Goal: Information Seeking & Learning: Learn about a topic

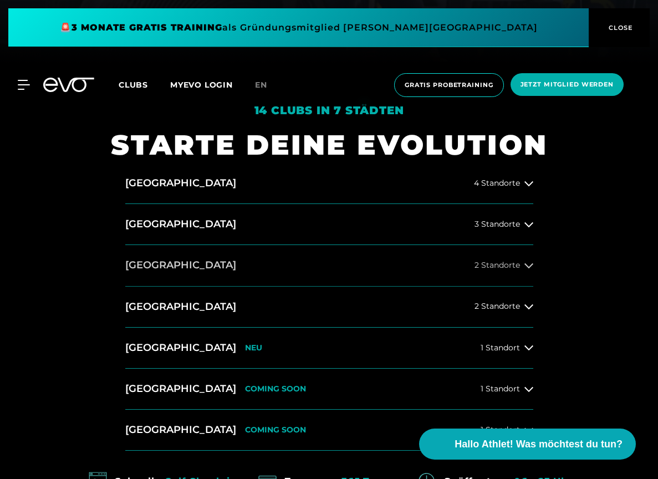
scroll to position [423, 0]
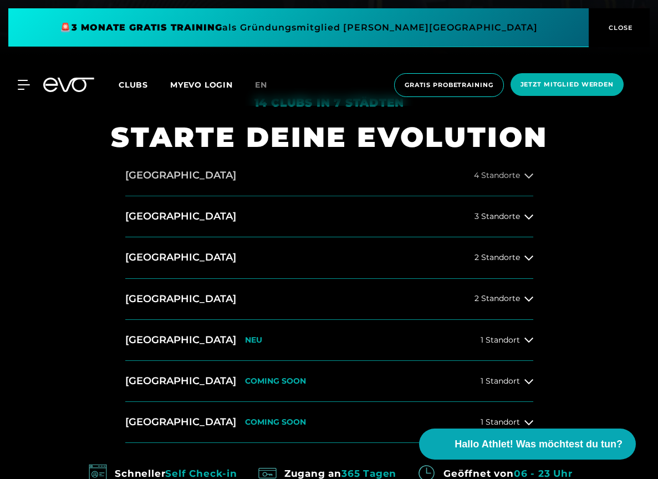
click at [451, 181] on button "[GEOGRAPHIC_DATA] 4 Standorte" at bounding box center [329, 175] width 408 height 41
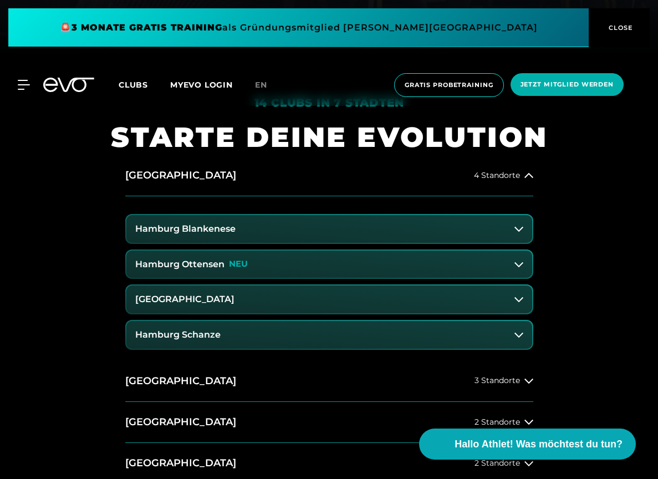
click at [362, 238] on button "Hamburg Blankenese" at bounding box center [329, 229] width 406 height 28
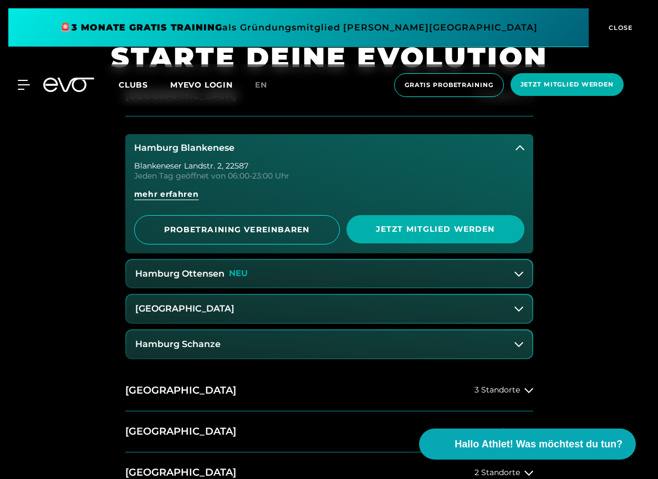
scroll to position [504, 0]
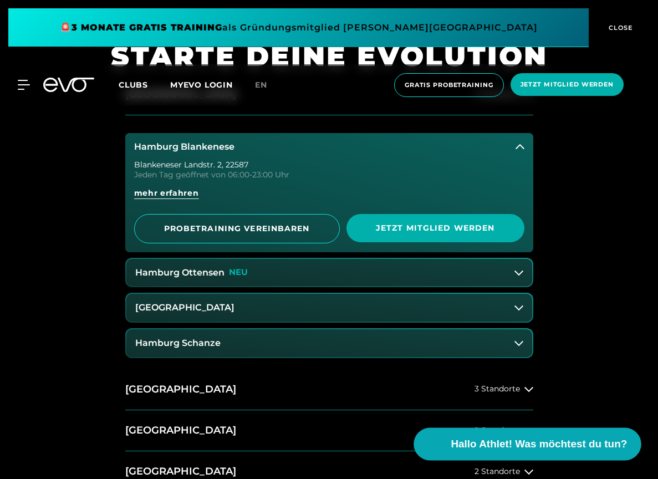
click at [532, 444] on span "Hallo Athlet! Was möchtest du tun?" at bounding box center [539, 444] width 176 height 16
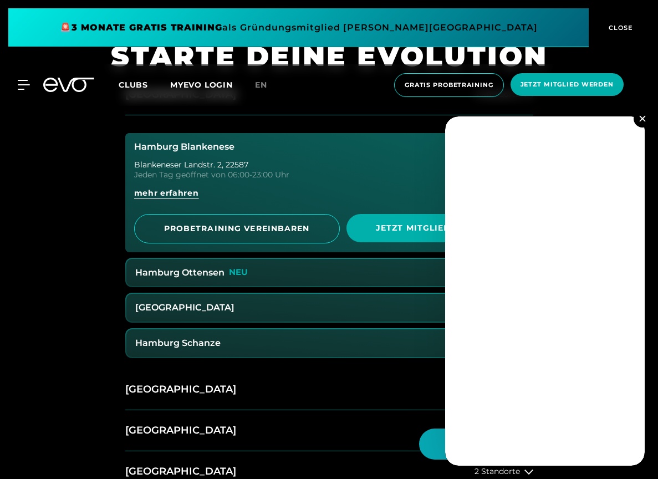
click at [640, 118] on img at bounding box center [642, 118] width 6 height 6
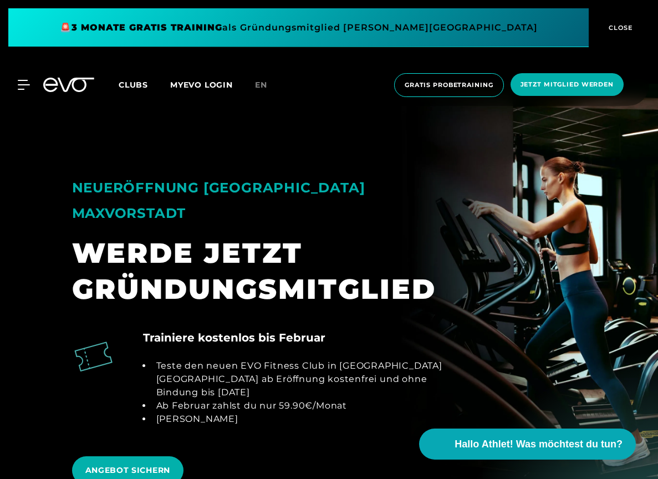
scroll to position [1197, 0]
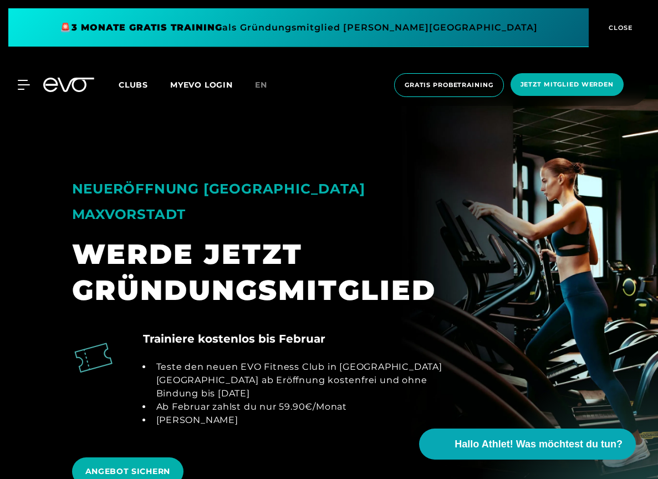
click at [452, 147] on div "NEUERÖFFNUNG MÜNCHEN MAXVORSTADT WERDE JETZT GRÜNDUNGSMITGLIED" at bounding box center [262, 230] width 399 height 181
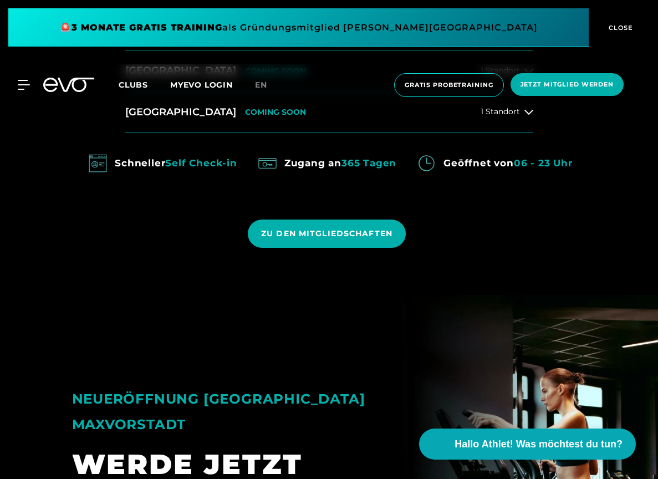
scroll to position [987, 0]
click at [25, 77] on div "MyEVO Login Über EVO Mitgliedschaften Probetraining TAGESPASS EVO Studios [GEOG…" at bounding box center [329, 85] width 654 height 42
click at [24, 82] on icon at bounding box center [26, 85] width 16 height 10
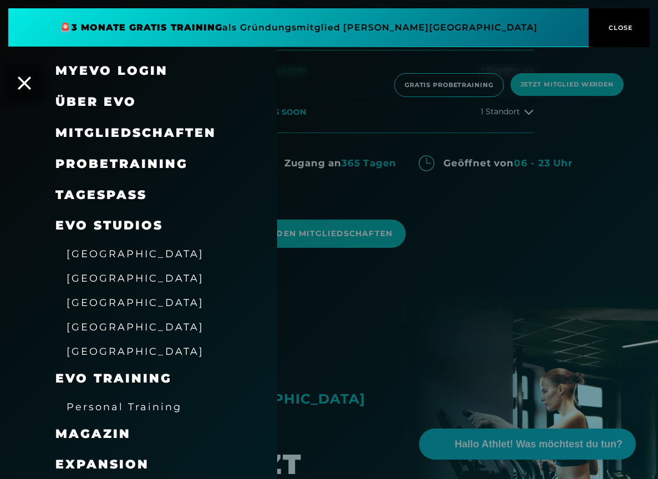
scroll to position [0, 0]
click at [623, 26] on span "CLOSE" at bounding box center [619, 28] width 27 height 10
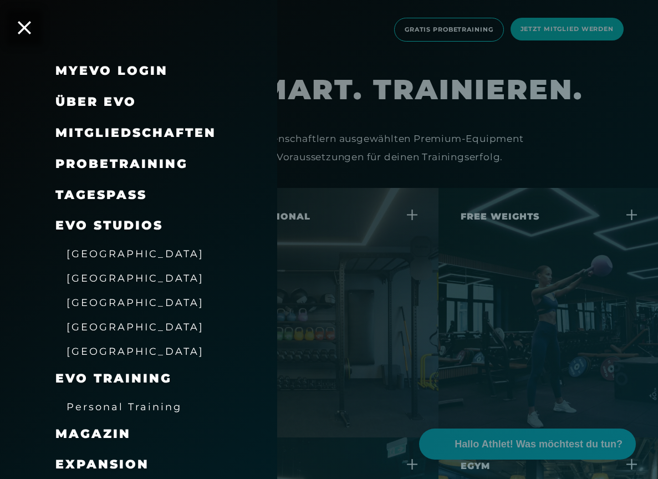
scroll to position [3291, 0]
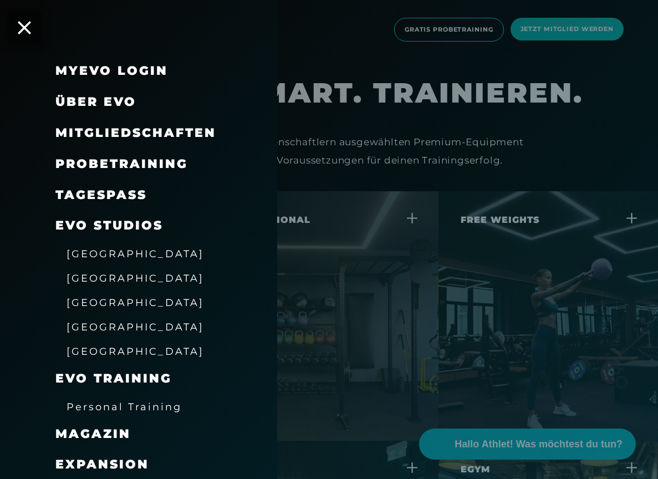
click at [490, 441] on div at bounding box center [329, 239] width 658 height 479
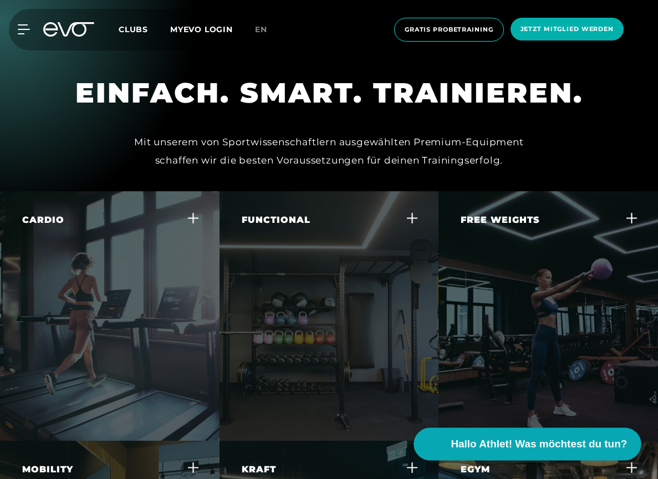
click at [485, 445] on span "Hallo Athlet! Was möchtest du tun?" at bounding box center [539, 444] width 176 height 16
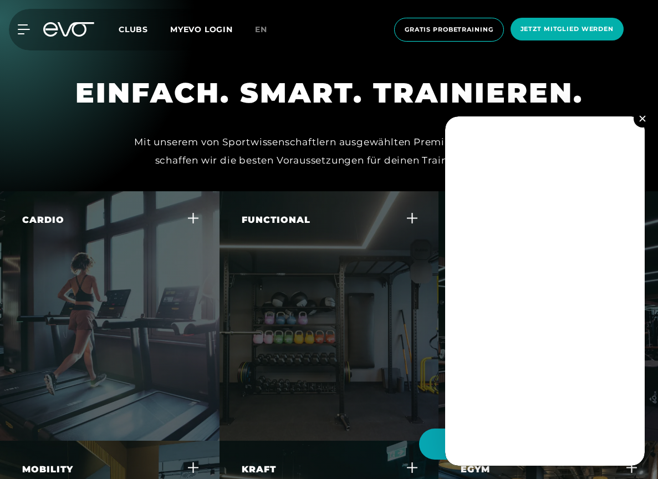
click at [636, 114] on button at bounding box center [643, 119] width 18 height 18
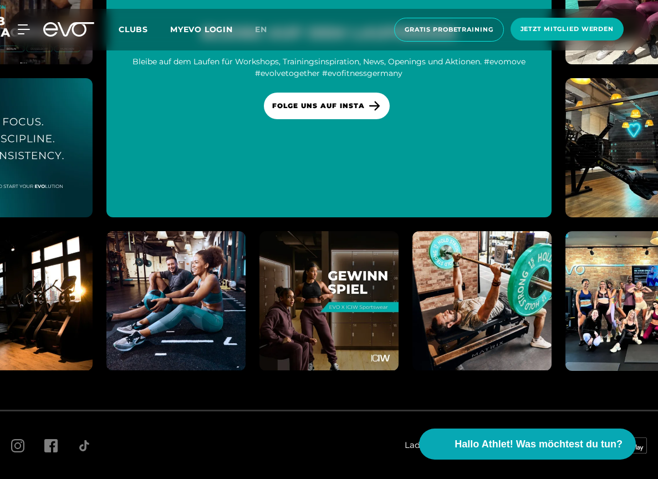
scroll to position [6593, 0]
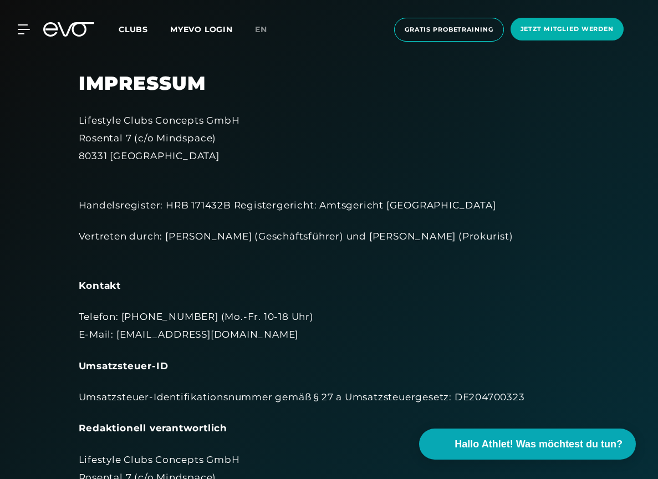
click at [195, 334] on div "Telefon: [PHONE_NUMBER] (Mo.-Fr. 10-18 Uhr) E-Mail: [EMAIL_ADDRESS][DOMAIN_NAME]" at bounding box center [329, 326] width 501 height 36
click at [26, 30] on icon at bounding box center [26, 29] width 16 height 9
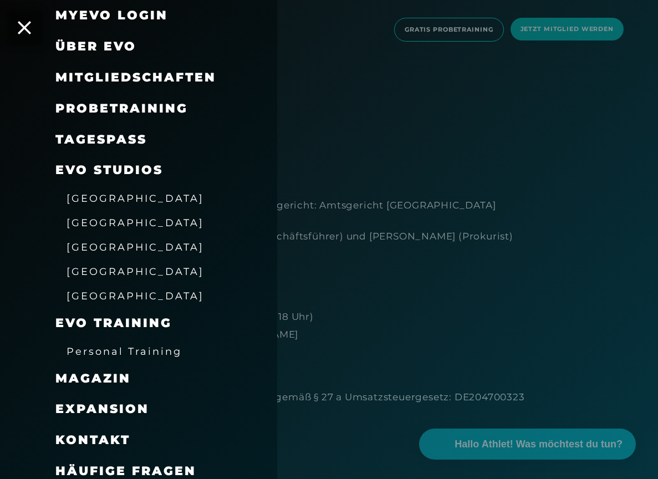
scroll to position [55, 0]
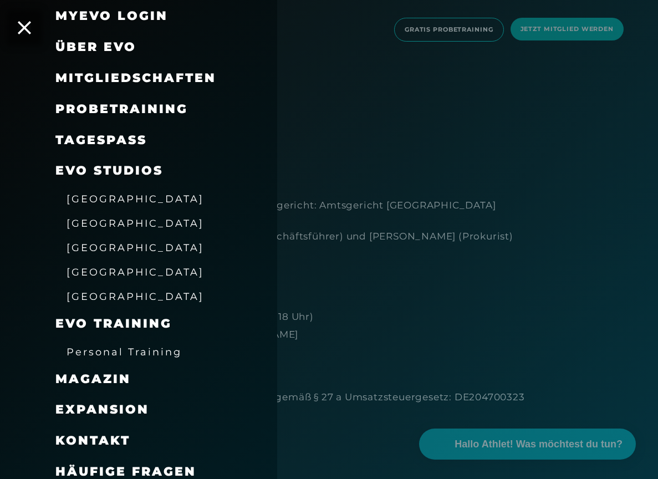
click at [109, 464] on span "Häufige Fragen" at bounding box center [125, 471] width 141 height 15
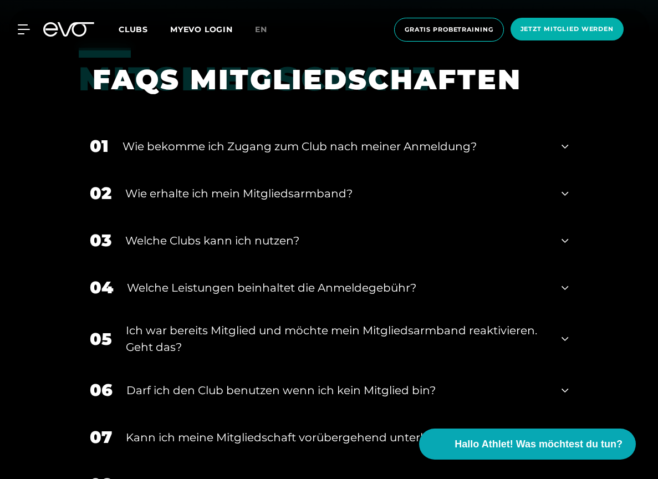
scroll to position [444, 0]
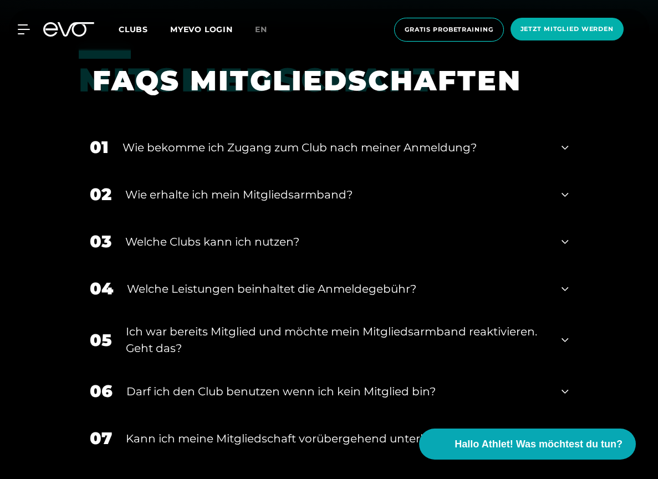
click at [226, 197] on div "Wie erhalte ich mein Mitgliedsarmband?" at bounding box center [336, 194] width 423 height 17
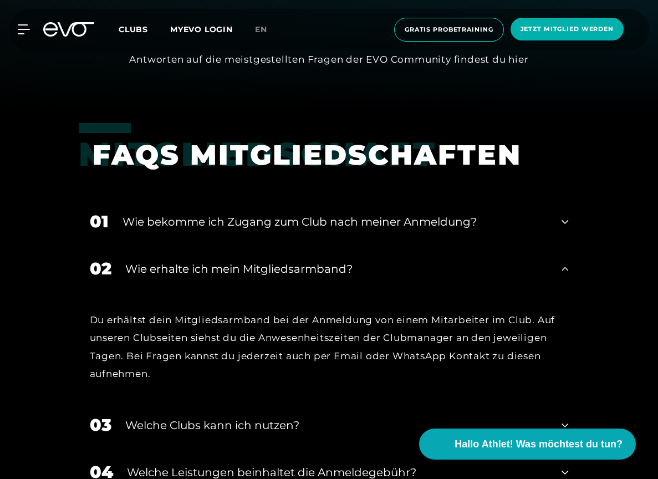
scroll to position [374, 0]
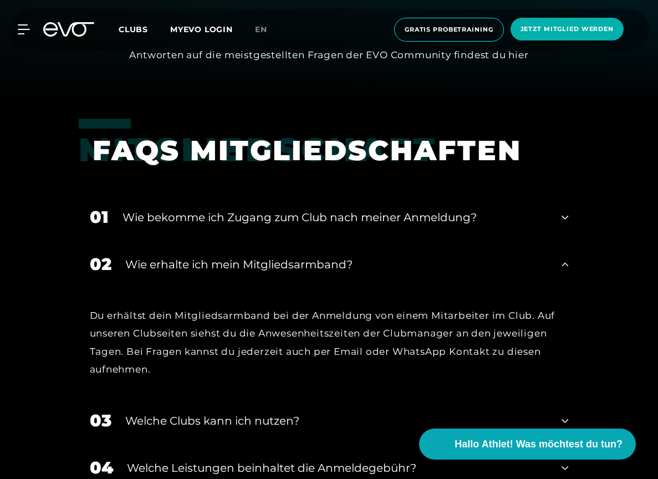
click at [217, 215] on div "Wie bekomme ich Zugang zum Club nach meiner Anmeldung?" at bounding box center [336, 217] width 426 height 17
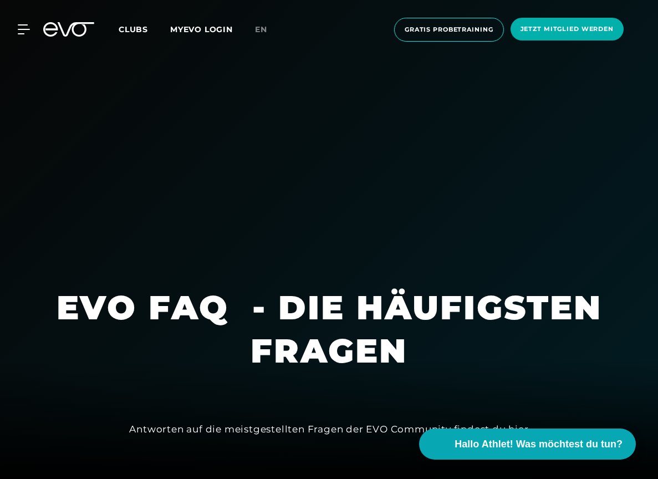
scroll to position [0, 0]
click at [139, 29] on span "Clubs" at bounding box center [133, 29] width 29 height 10
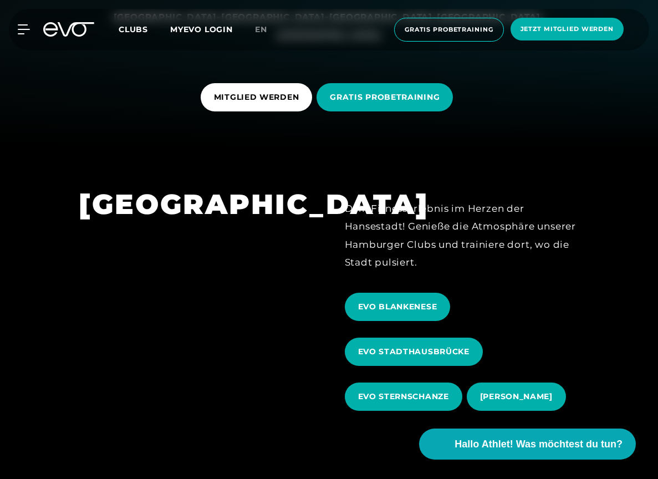
scroll to position [332, 0]
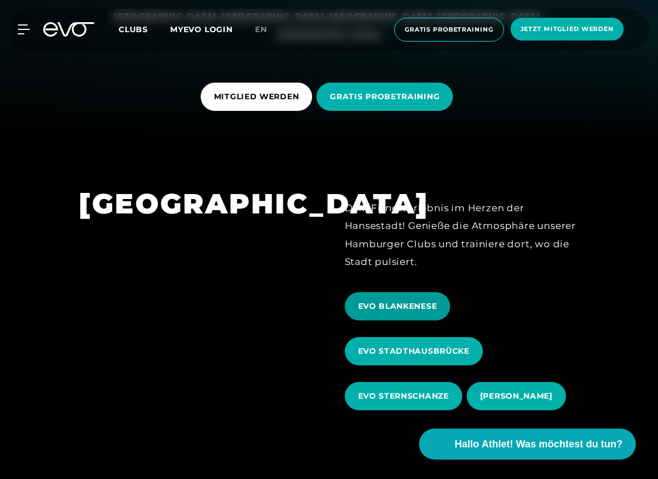
click at [388, 298] on span "EVO BLANKENESE" at bounding box center [398, 306] width 106 height 28
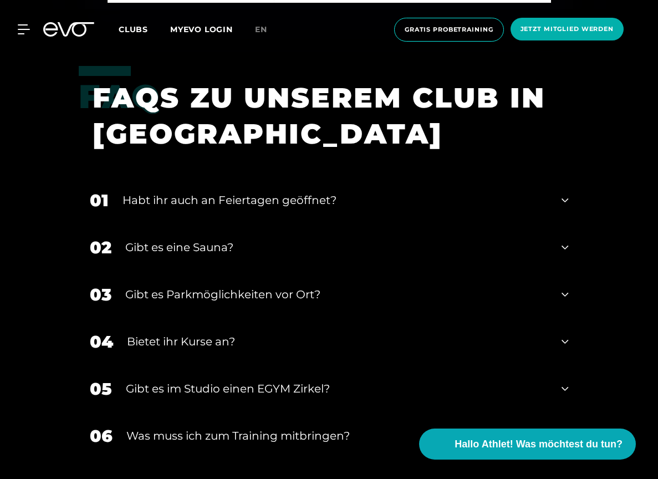
scroll to position [3587, 0]
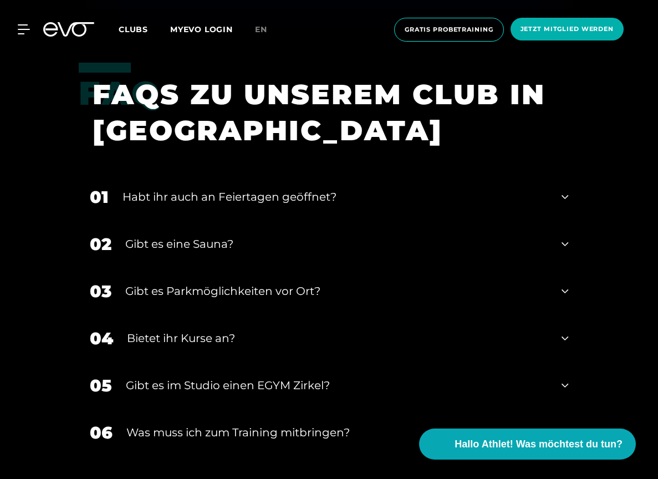
click at [242, 189] on div "Habt ihr auch an Feiertagen geöffnet?" at bounding box center [336, 197] width 426 height 17
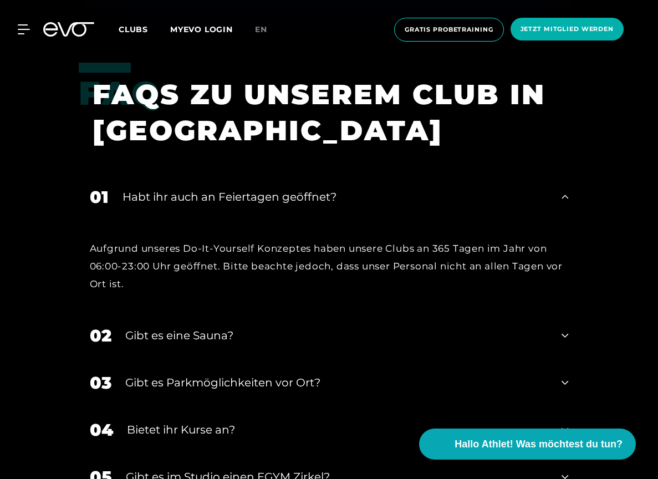
click at [242, 189] on div "Habt ihr auch an Feiertagen geöffnet?" at bounding box center [336, 197] width 426 height 17
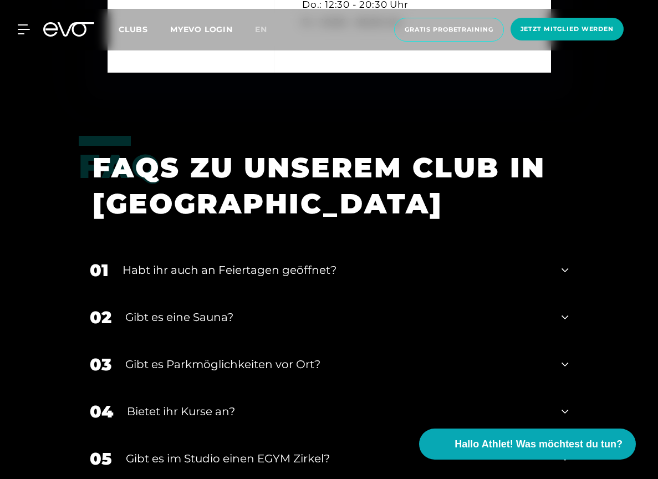
scroll to position [3449, 0]
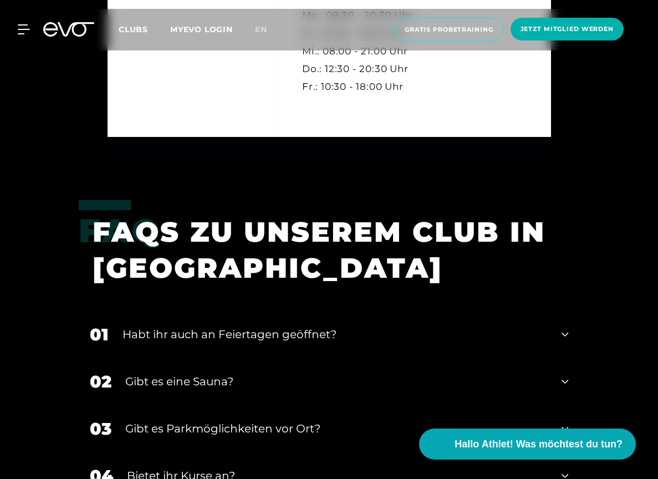
click at [166, 373] on div "Gibt es eine Sauna?" at bounding box center [336, 381] width 423 height 17
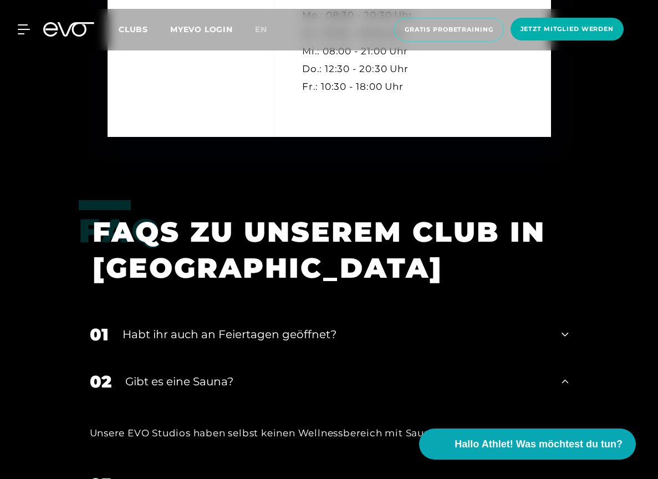
click at [166, 373] on div "Gibt es eine Sauna?" at bounding box center [336, 381] width 423 height 17
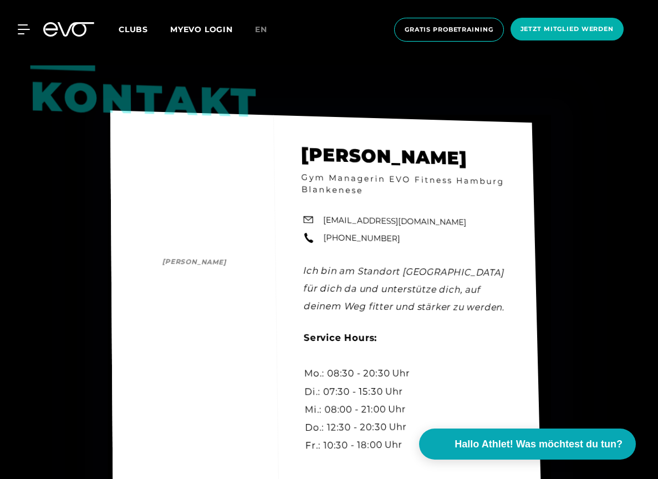
scroll to position [3091, 0]
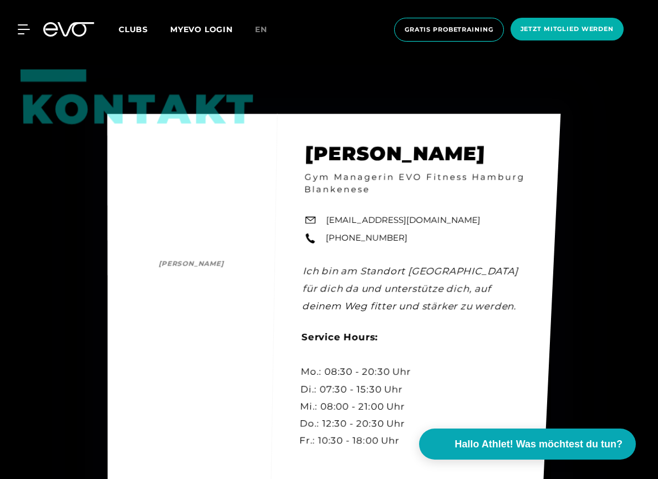
click at [335, 214] on link "[EMAIL_ADDRESS][DOMAIN_NAME]" at bounding box center [403, 220] width 155 height 13
